Goal: Information Seeking & Learning: Learn about a topic

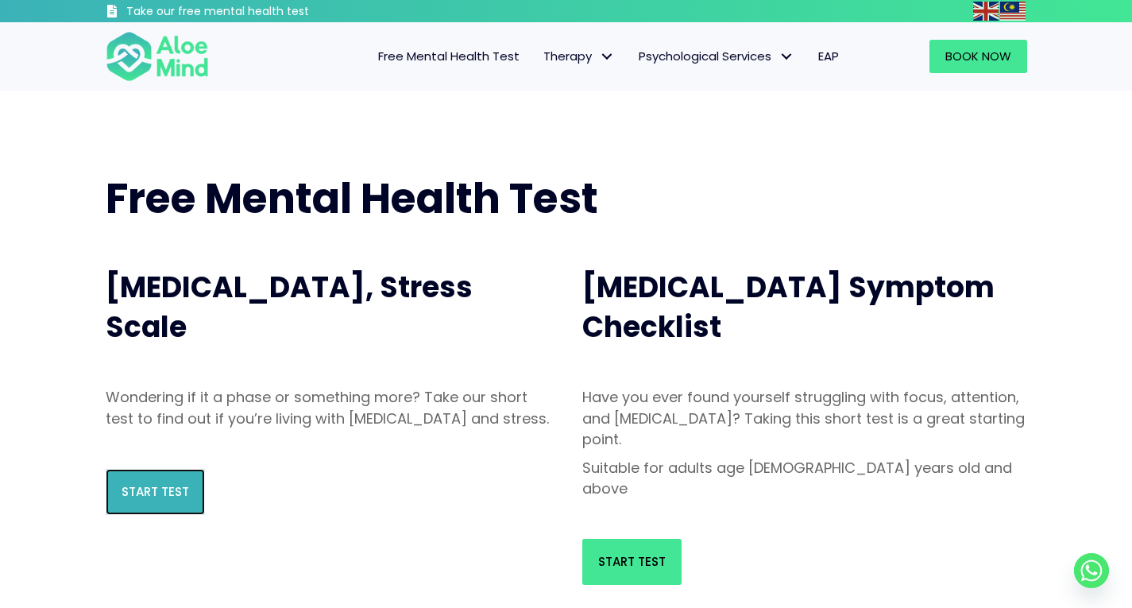
click at [156, 515] on link "Start Test" at bounding box center [155, 492] width 99 height 46
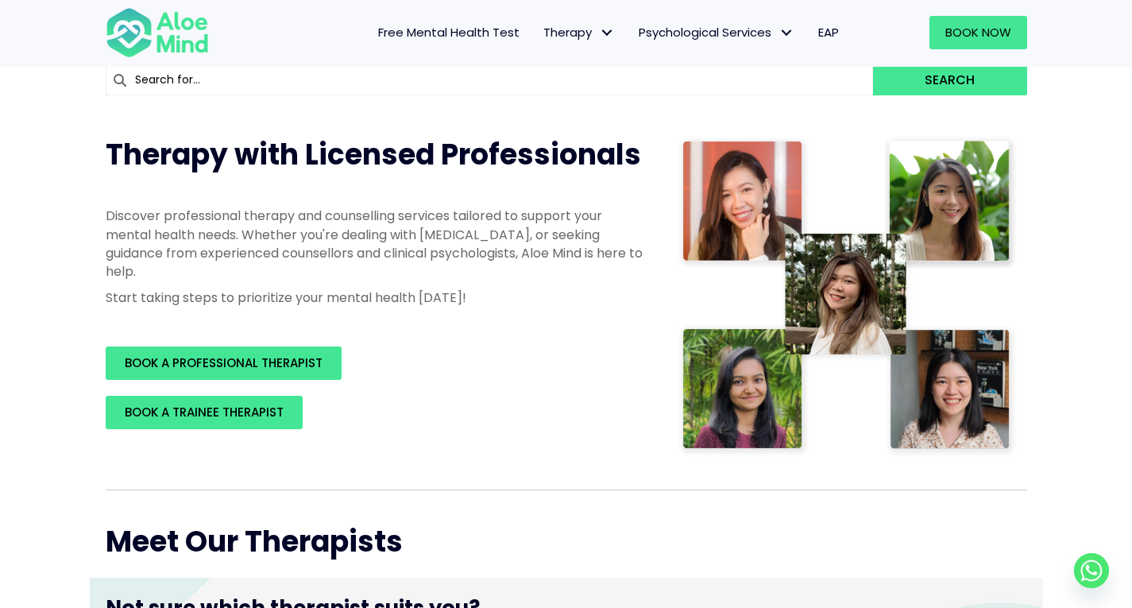
scroll to position [238, 0]
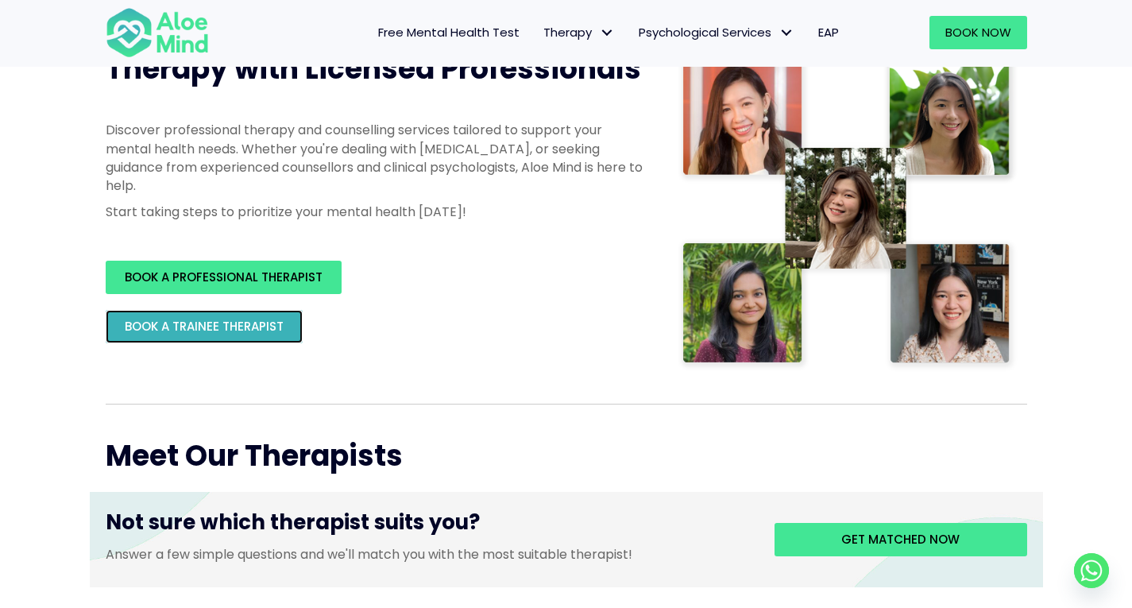
click at [239, 325] on span "BOOK A TRAINEE THERAPIST" at bounding box center [204, 326] width 159 height 17
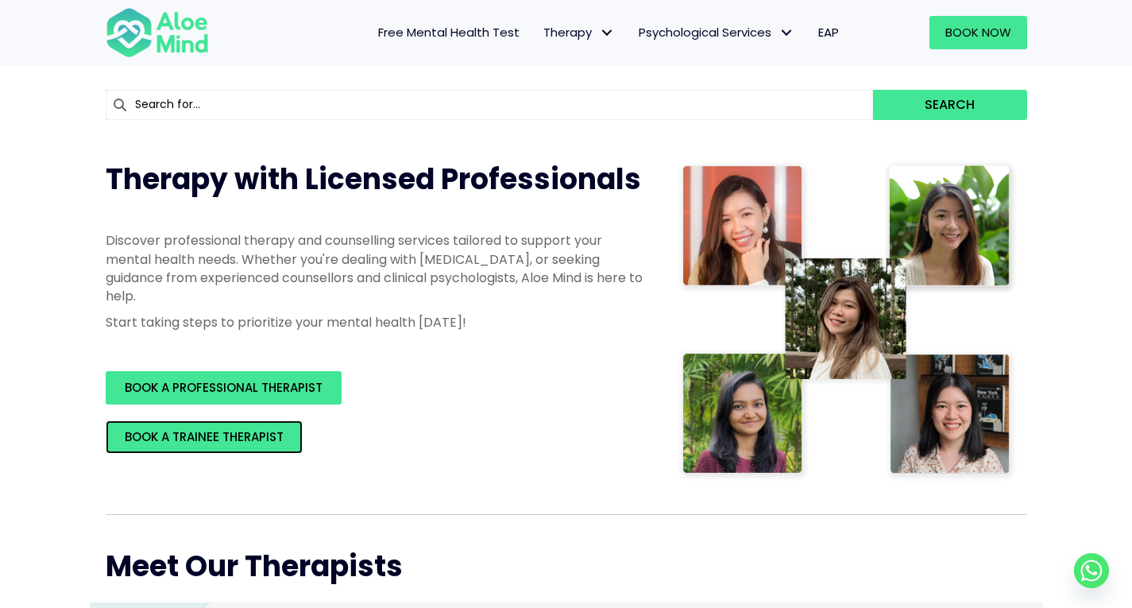
scroll to position [0, 0]
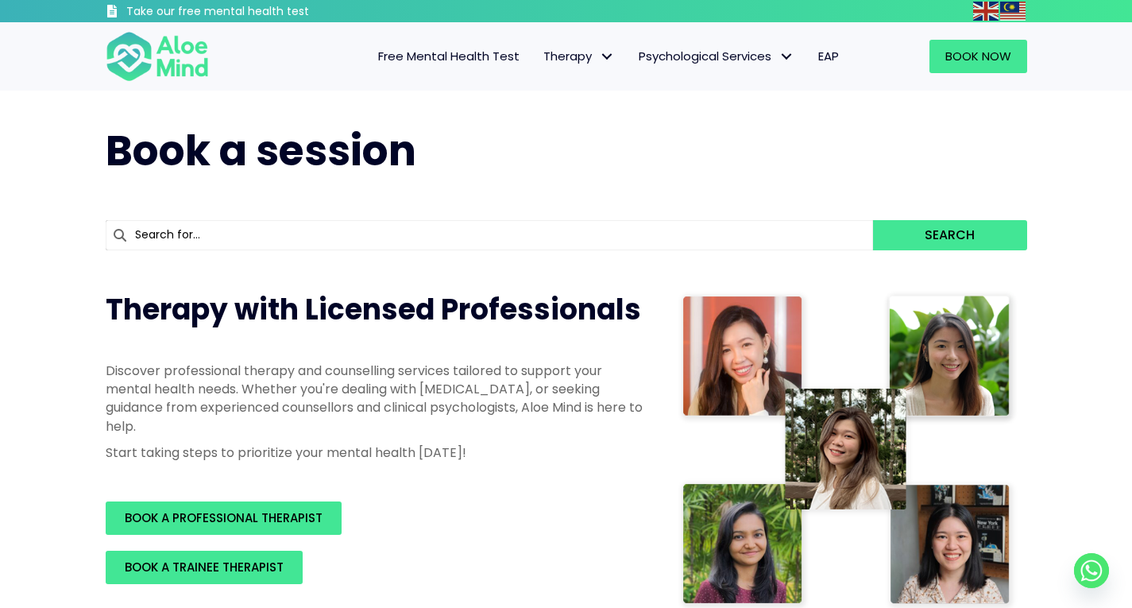
click at [423, 68] on link "Free Mental Health Test" at bounding box center [448, 56] width 165 height 33
